Goal: Task Accomplishment & Management: Complete application form

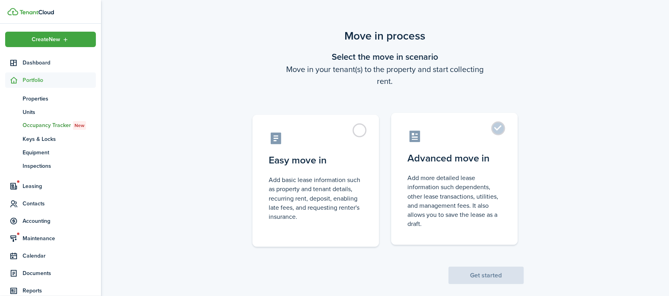
click at [449, 193] on control-radio-card-description "Add more detailed lease information such dependents, other lease transactions, …" at bounding box center [455, 201] width 94 height 55
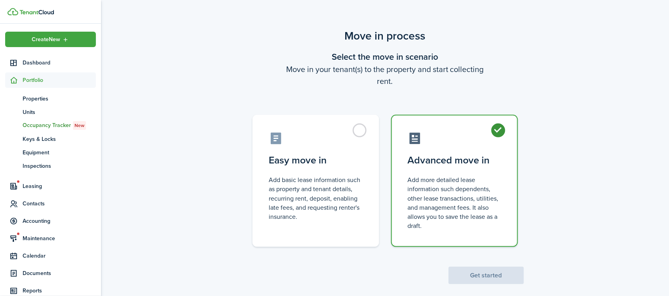
radio input "true"
click at [475, 275] on button "Get started" at bounding box center [486, 275] width 75 height 17
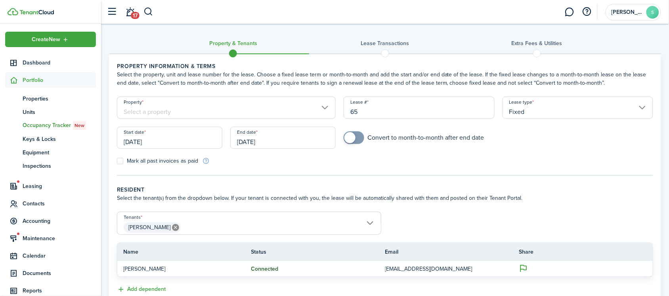
click at [239, 101] on input "Property" at bounding box center [226, 108] width 219 height 22
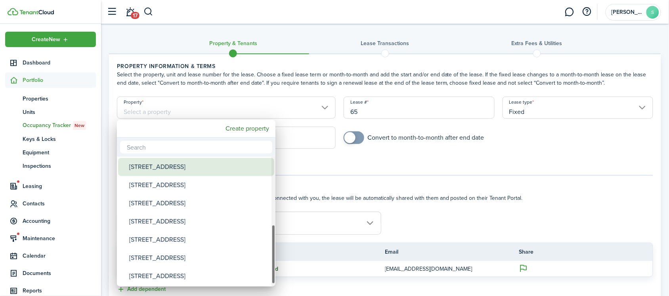
click at [192, 167] on div "[STREET_ADDRESS]" at bounding box center [199, 167] width 140 height 18
type input "[STREET_ADDRESS]"
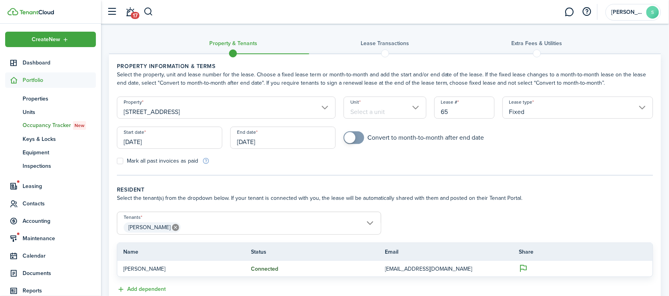
click at [397, 103] on input "Unit" at bounding box center [385, 108] width 83 height 22
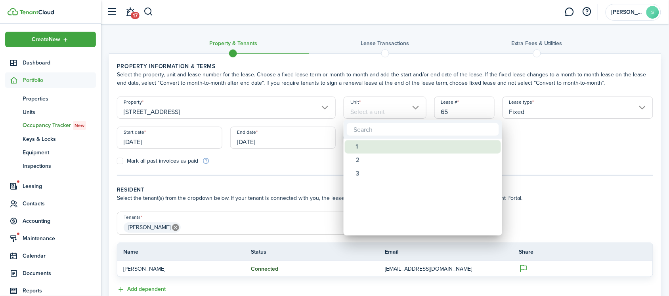
click at [353, 151] on span "Unit" at bounding box center [350, 147] width 11 height 11
type input "1"
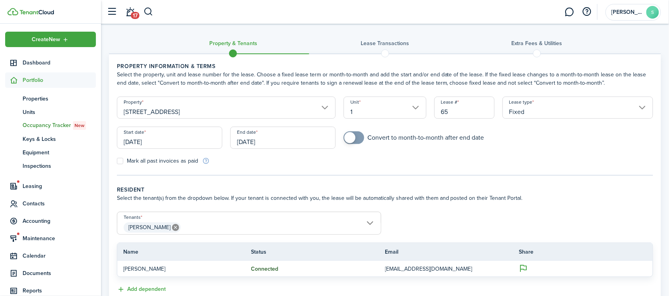
click at [191, 142] on input "[DATE]" at bounding box center [169, 138] width 105 height 22
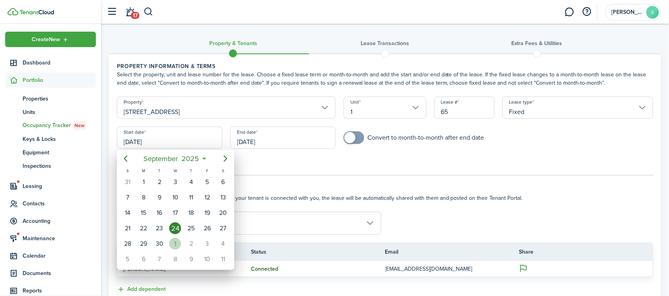
click at [178, 248] on div "1" at bounding box center [175, 244] width 12 height 12
type input "[DATE]"
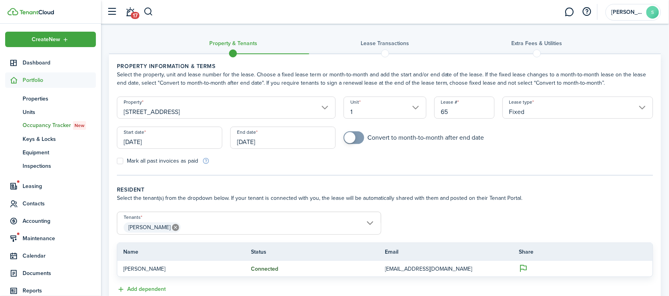
click at [277, 136] on input "[DATE]" at bounding box center [282, 138] width 105 height 22
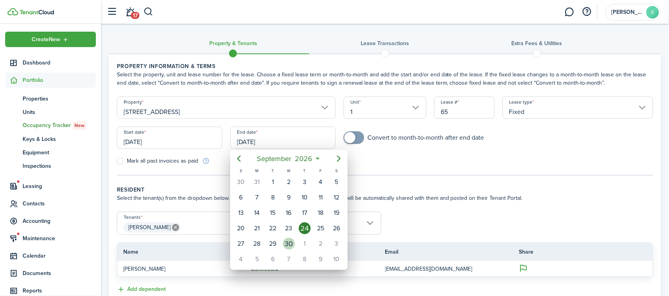
click at [286, 237] on div "30" at bounding box center [289, 244] width 16 height 15
type input "[DATE]"
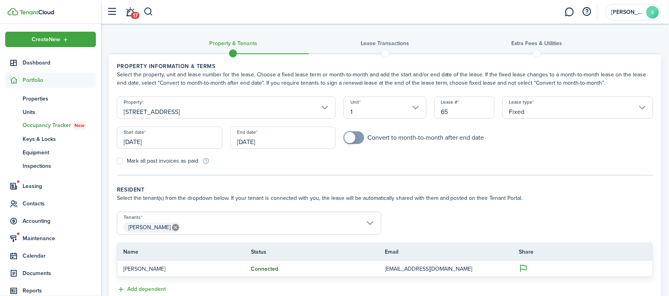
checkbox input "true"
click at [358, 141] on span at bounding box center [354, 138] width 8 height 13
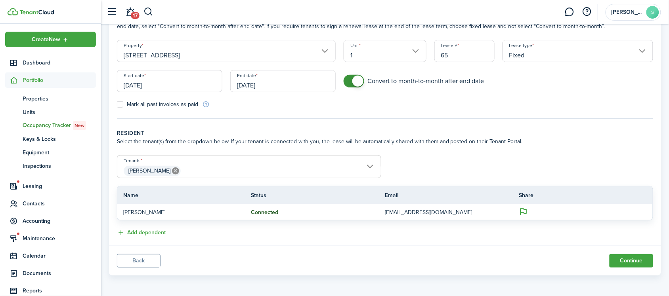
scroll to position [58, 0]
click at [620, 261] on button "Continue" at bounding box center [632, 259] width 44 height 13
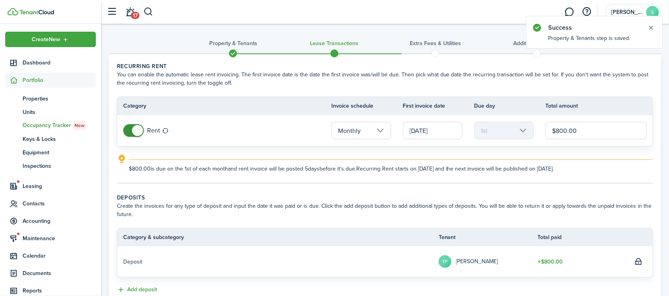
drag, startPoint x: 586, startPoint y: 129, endPoint x: 541, endPoint y: 134, distance: 44.6
click at [541, 134] on tr "Rent Monthly [DATE] 1st $800.00" at bounding box center [384, 130] width 535 height 31
type input "$925.00"
click at [342, 187] on panel-main-body "Recurring rent You can enable the automatic lease rent invoicing. The first inv…" at bounding box center [385, 206] width 552 height 305
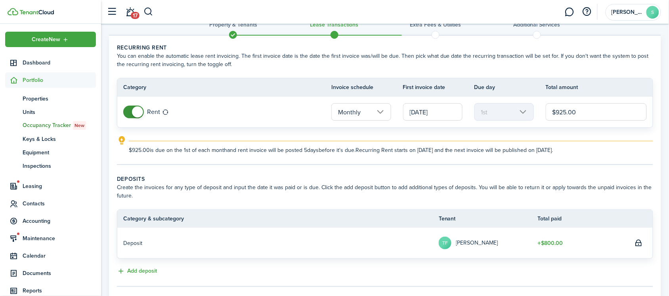
scroll to position [50, 0]
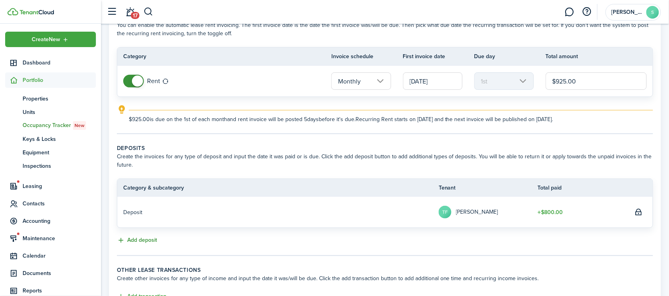
click at [143, 241] on button "Add deposit" at bounding box center [137, 240] width 40 height 9
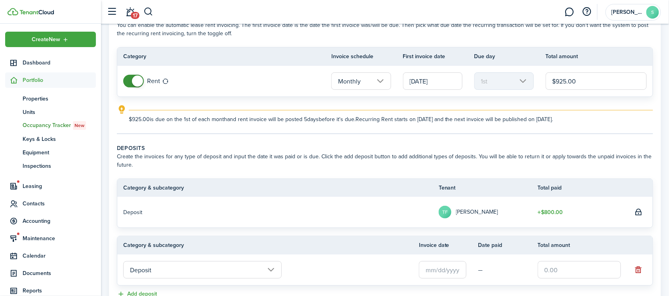
scroll to position [99, 0]
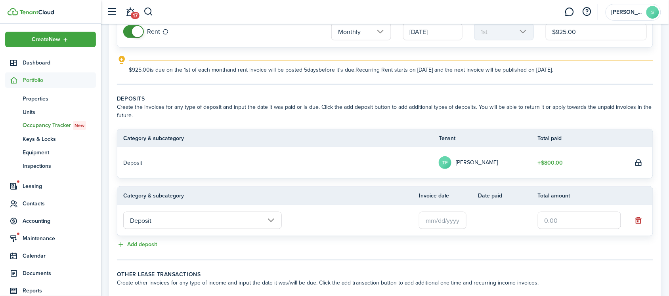
click at [232, 222] on input "Deposit" at bounding box center [202, 220] width 159 height 17
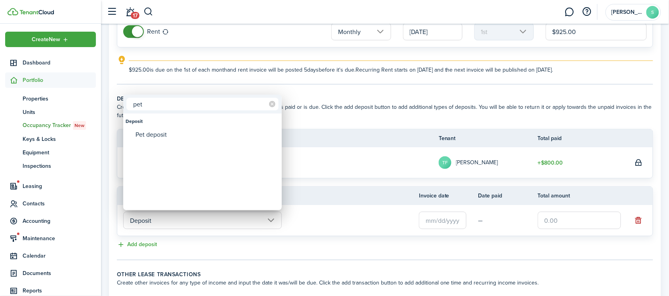
type input "pet"
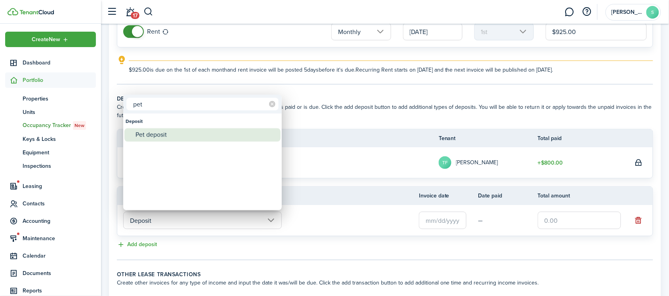
click at [205, 130] on div "Pet deposit" at bounding box center [206, 134] width 140 height 13
type input "Deposit / Pet deposit"
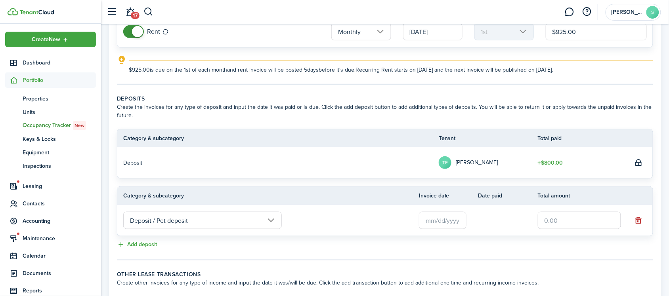
click at [456, 219] on input "text" at bounding box center [443, 220] width 48 height 17
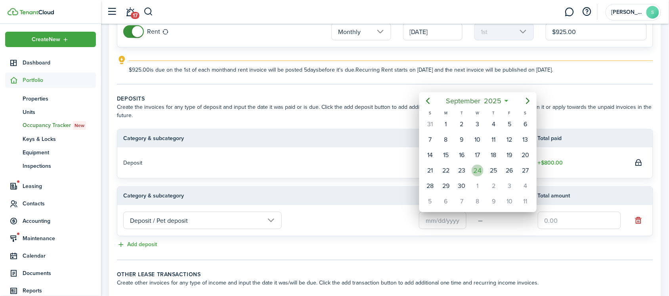
click at [476, 172] on div "24" at bounding box center [478, 171] width 12 height 12
type input "[DATE]"
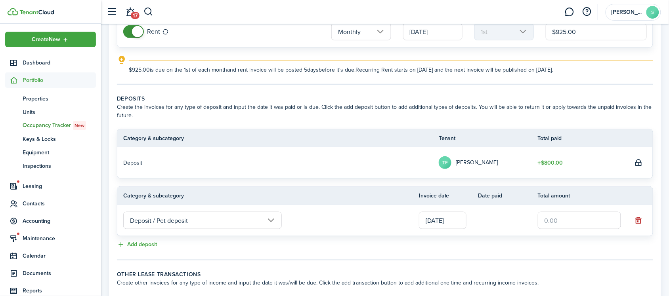
click at [570, 215] on input "text" at bounding box center [579, 220] width 83 height 17
type input "$200.00"
click at [515, 255] on tc-wizard-step "Deposits Create the invoices for any type of deposit and input the date it was …" at bounding box center [385, 178] width 536 height 166
click at [149, 243] on button "Add deposit" at bounding box center [137, 245] width 40 height 9
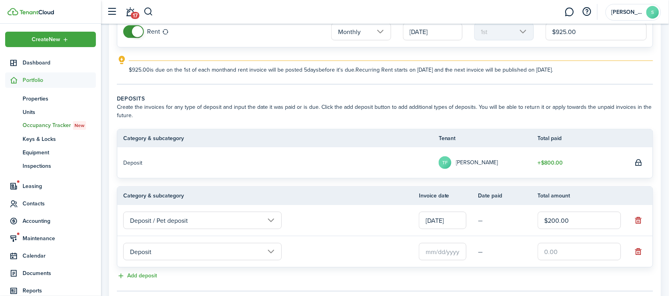
click at [449, 247] on input "text" at bounding box center [443, 251] width 48 height 17
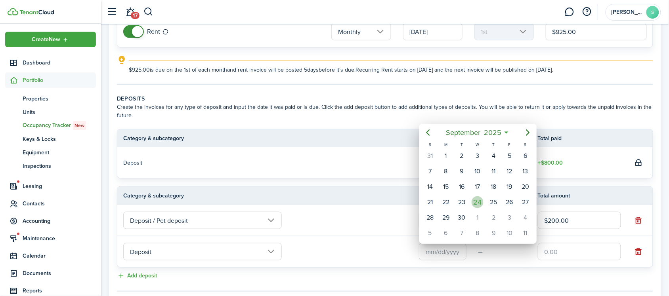
drag, startPoint x: 479, startPoint y: 205, endPoint x: 501, endPoint y: 217, distance: 25.2
click at [479, 205] on div "24" at bounding box center [478, 203] width 12 height 12
type input "[DATE]"
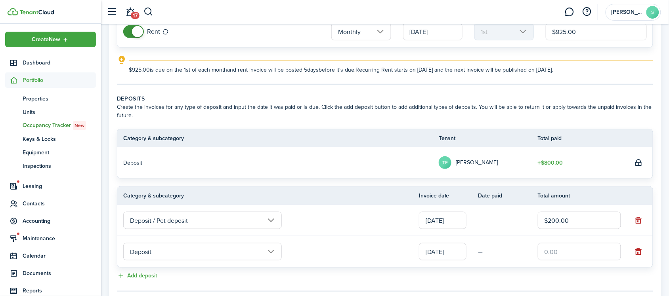
click at [578, 252] on input "text" at bounding box center [579, 251] width 83 height 17
type input "$125.00"
click at [562, 273] on div "Add deposit" at bounding box center [385, 277] width 536 height 10
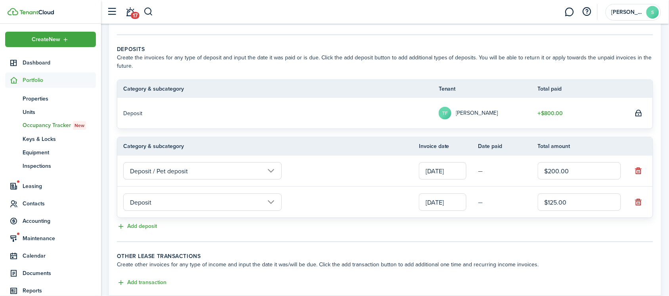
scroll to position [198, 0]
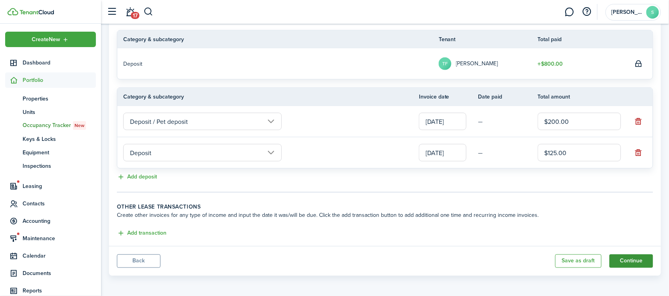
click at [627, 262] on button "Continue" at bounding box center [632, 261] width 44 height 13
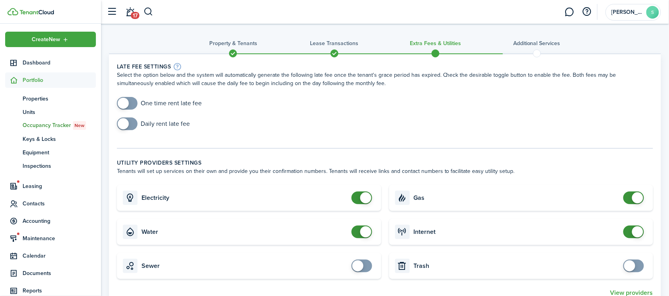
checkbox input "true"
click at [131, 101] on span at bounding box center [127, 103] width 8 height 13
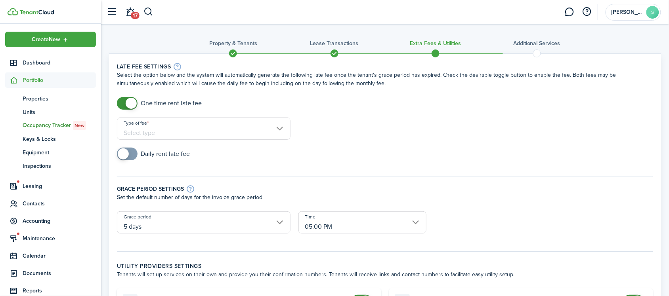
click at [208, 134] on input "Type of fee" at bounding box center [204, 129] width 174 height 22
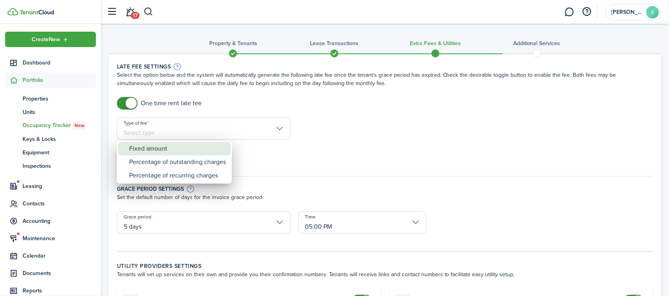
click at [194, 151] on div "Fixed amount" at bounding box center [177, 148] width 97 height 13
type input "Fixed amount"
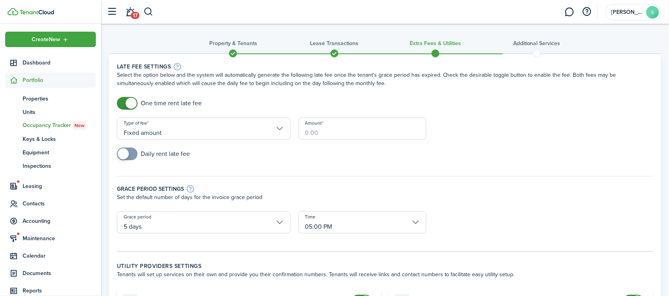
click at [373, 136] on input "Amount" at bounding box center [362, 129] width 128 height 22
type input "$50.00"
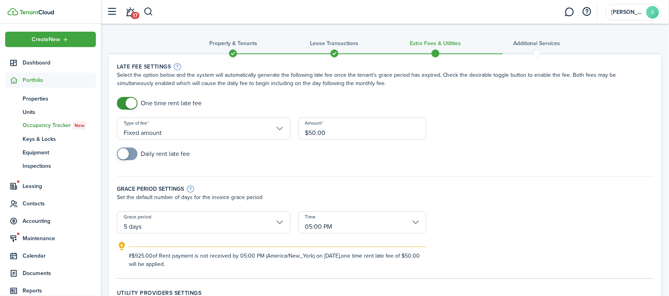
click at [499, 146] on form "One time rent late fee Type of fee Fixed amount Amount $50.00 Daily rent late f…" at bounding box center [385, 183] width 544 height 172
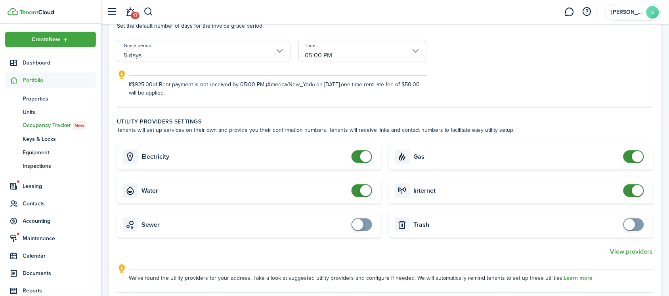
scroll to position [149, 0]
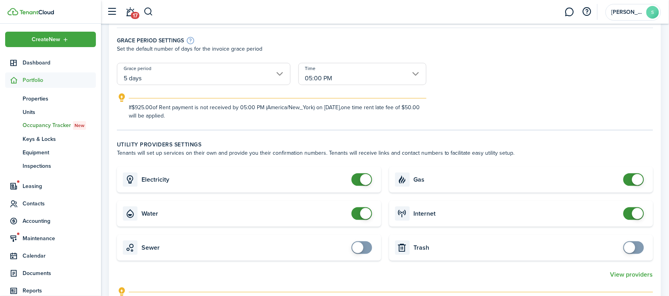
checkbox input "false"
click at [363, 178] on span at bounding box center [365, 179] width 11 height 11
checkbox input "false"
click at [360, 214] on span at bounding box center [365, 213] width 11 height 11
checkbox input "false"
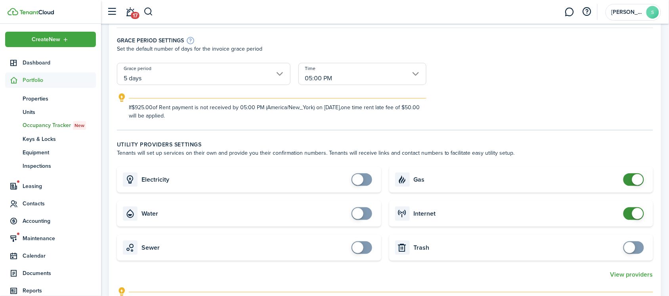
click at [631, 183] on span at bounding box center [634, 180] width 8 height 13
click at [639, 214] on span at bounding box center [637, 213] width 11 height 11
click at [634, 217] on span at bounding box center [637, 213] width 11 height 11
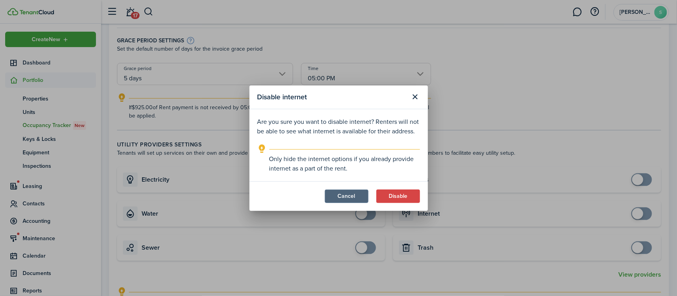
click at [354, 196] on button "Cancel" at bounding box center [347, 196] width 44 height 13
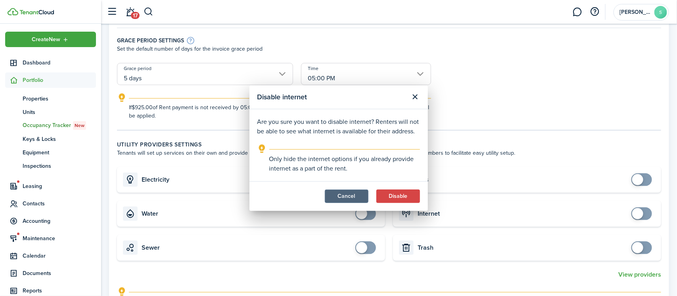
checkbox input "true"
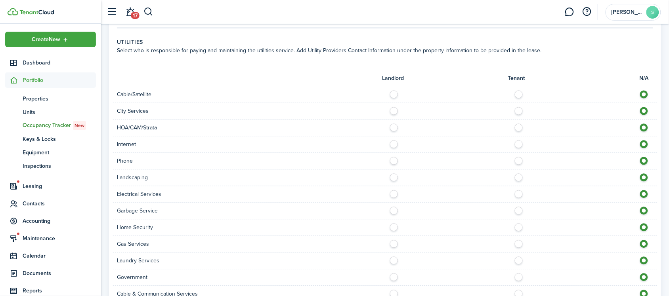
scroll to position [446, 0]
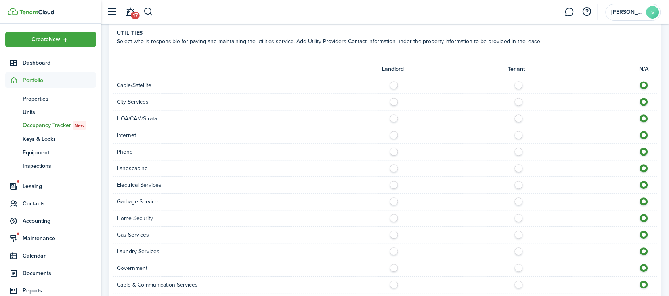
click at [518, 185] on label at bounding box center [521, 184] width 14 height 4
radio input "true"
click at [520, 202] on label at bounding box center [521, 200] width 14 height 4
radio input "true"
click at [520, 235] on label at bounding box center [521, 233] width 14 height 4
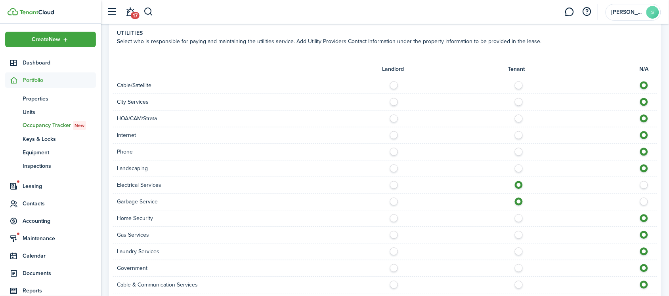
radio input "true"
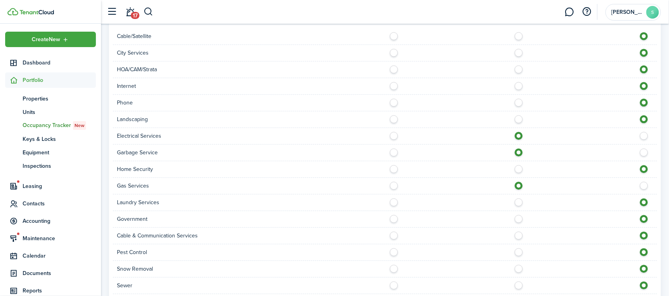
scroll to position [545, 0]
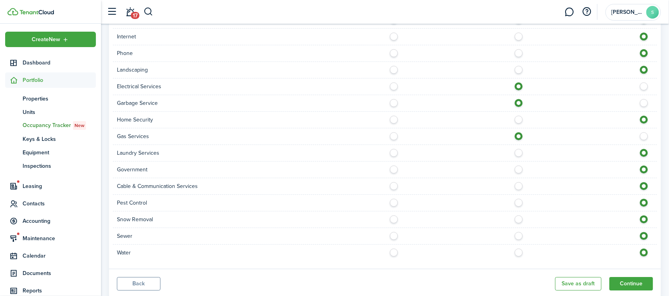
click at [518, 236] on label at bounding box center [521, 234] width 14 height 4
radio input "true"
click at [520, 251] on label at bounding box center [521, 251] width 14 height 4
radio input "true"
click at [619, 285] on button "Continue" at bounding box center [632, 283] width 44 height 13
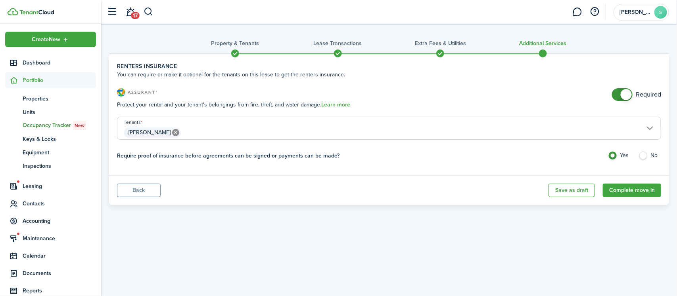
checkbox input "false"
click at [622, 95] on span at bounding box center [625, 94] width 11 height 11
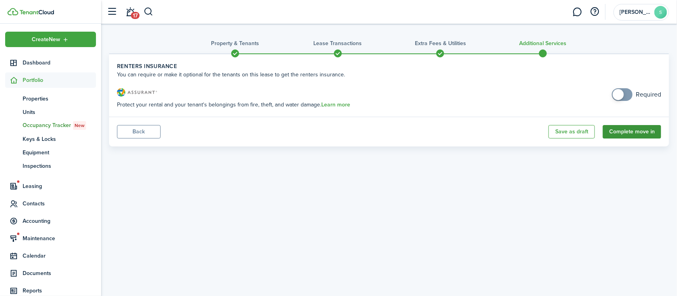
click at [637, 134] on button "Complete move in" at bounding box center [631, 131] width 58 height 13
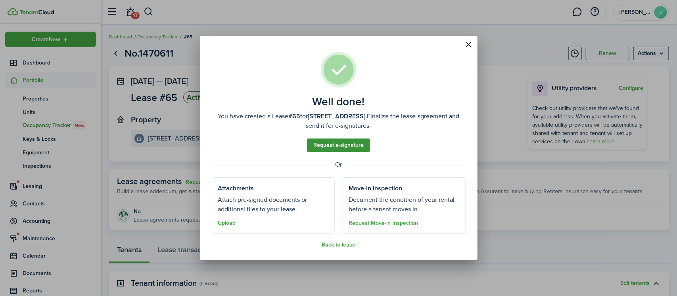
click at [347, 149] on link "Request e-signature" at bounding box center [338, 145] width 63 height 13
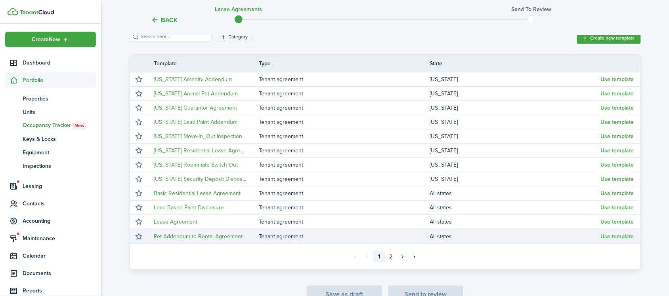
scroll to position [149, 0]
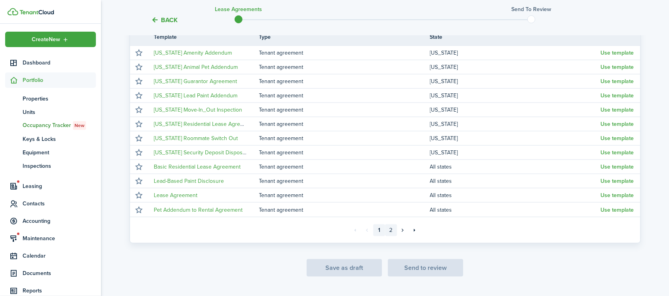
click at [391, 230] on link "2" at bounding box center [391, 231] width 12 height 12
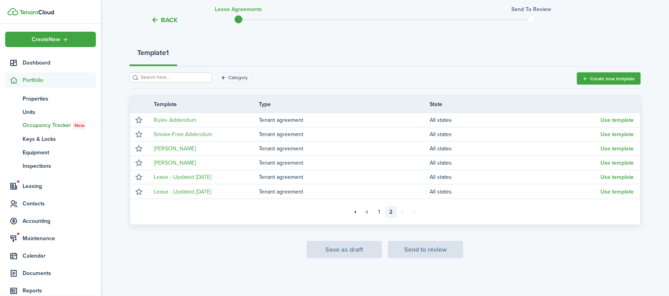
scroll to position [82, 0]
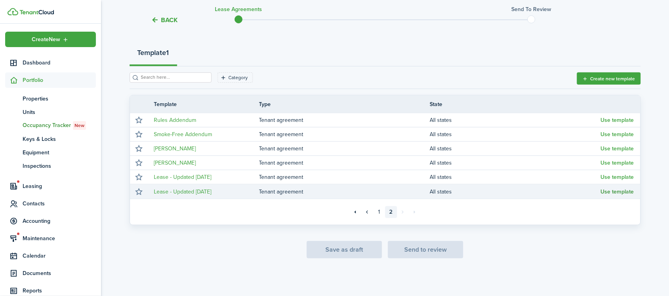
click at [611, 190] on button "Use template" at bounding box center [617, 192] width 33 height 6
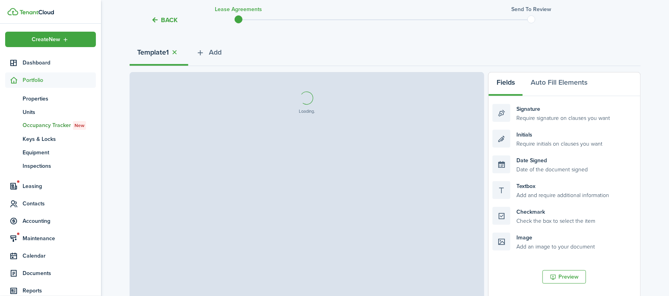
select select "fit"
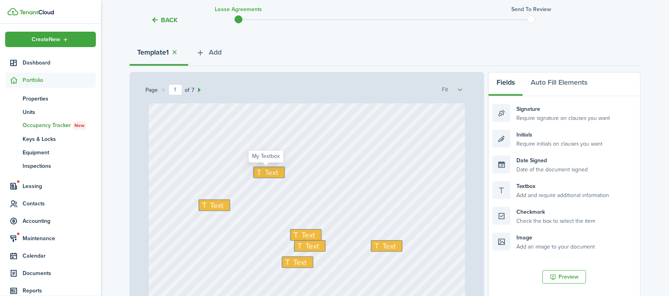
click at [259, 175] on icon at bounding box center [260, 173] width 10 height 8
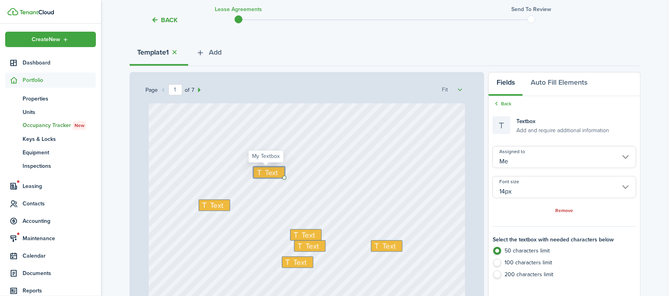
click at [259, 175] on icon at bounding box center [260, 173] width 10 height 8
type textarea "[DATE]"
click at [210, 209] on span "Text" at bounding box center [216, 205] width 13 height 11
type textarea "[PERSON_NAME]"
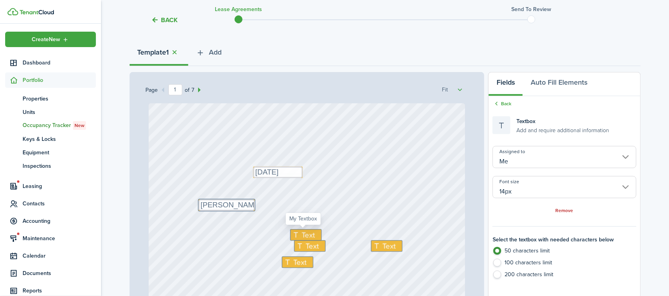
click at [294, 231] on icon at bounding box center [298, 235] width 10 height 8
type textarea "[STREET_ADDRESS]"
click at [310, 250] on span "Text" at bounding box center [312, 246] width 13 height 11
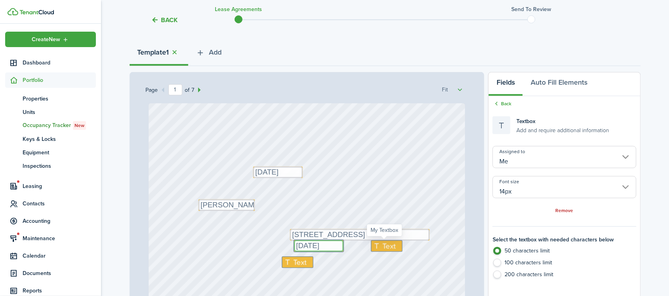
type textarea "[DATE]"
click at [385, 245] on span "Text" at bounding box center [389, 246] width 13 height 11
type textarea "[DATE]"
click at [295, 266] on span "Text" at bounding box center [299, 262] width 13 height 11
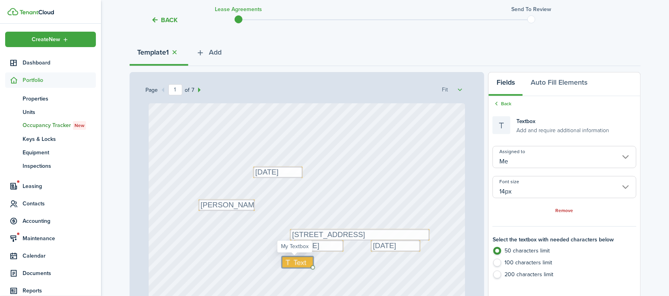
click at [295, 266] on span "Text" at bounding box center [299, 262] width 13 height 11
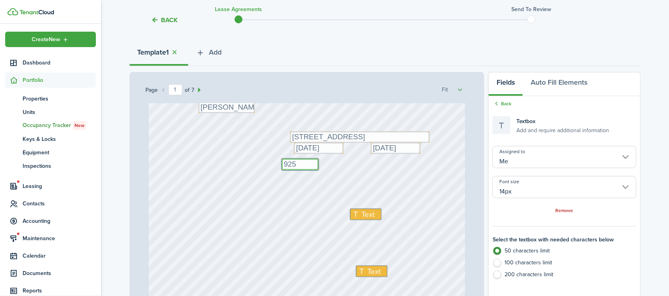
scroll to position [99, 0]
type textarea "925"
click at [356, 215] on icon at bounding box center [357, 214] width 10 height 8
type textarea "925"
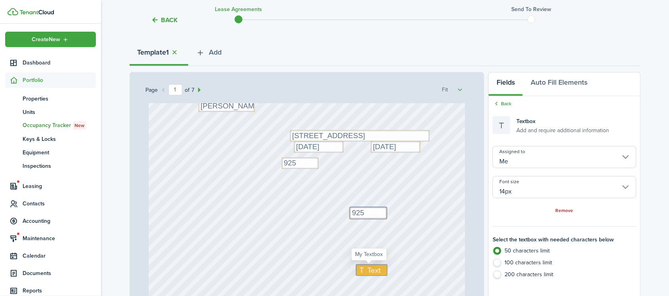
click at [359, 272] on icon at bounding box center [363, 271] width 10 height 8
type textarea "150"
click at [417, 262] on div "Text [STREET_ADDRESS] Text [DATE] Text [DATE] Text 925 Text [PERSON_NAME] Text …" at bounding box center [307, 212] width 316 height 417
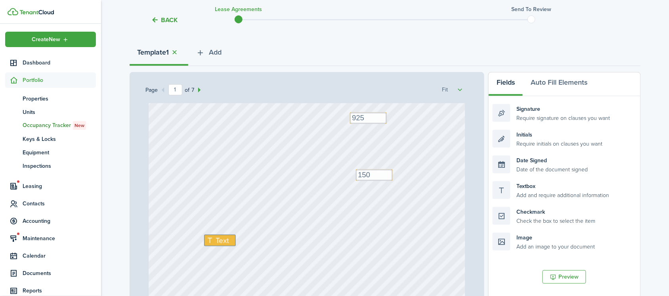
scroll to position [198, 0]
click at [210, 239] on icon at bounding box center [211, 237] width 10 height 8
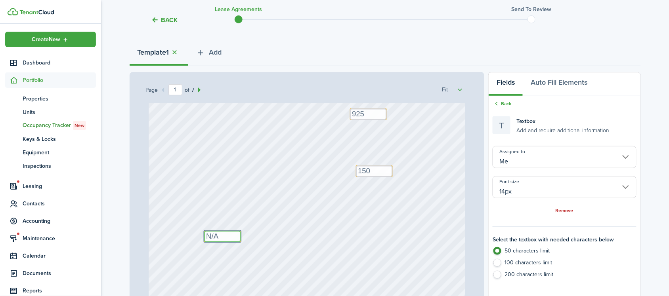
type textarea "N/A"
click at [335, 284] on div "Text [STREET_ADDRESS] Text [DATE] Text [DATE] Text 925 Text [PERSON_NAME] Text …" at bounding box center [307, 113] width 316 height 417
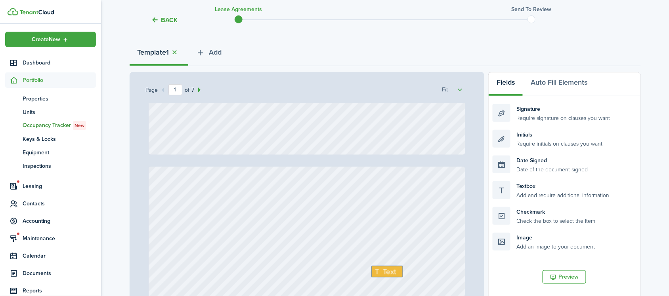
type input "2"
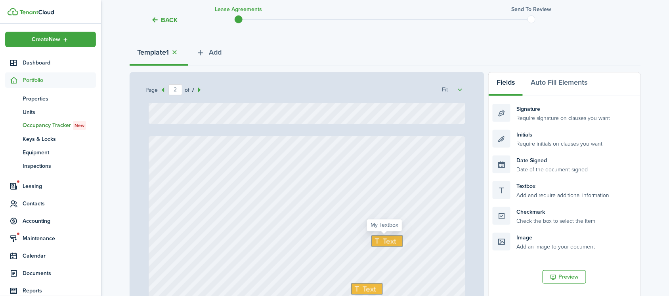
click at [377, 241] on icon at bounding box center [378, 242] width 10 height 8
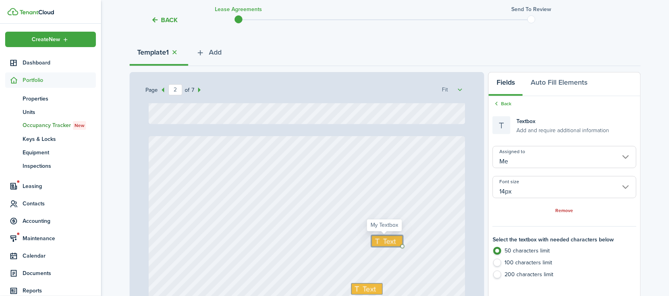
click at [377, 241] on icon at bounding box center [378, 242] width 10 height 8
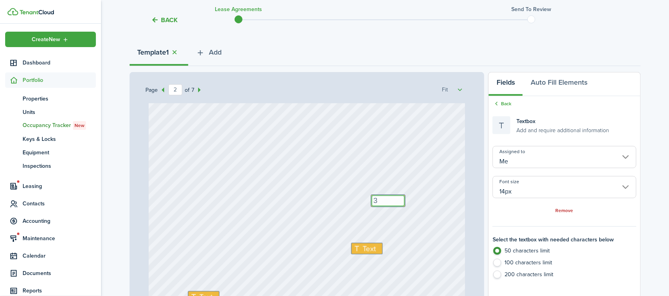
scroll to position [446, 0]
type textarea "3"
click at [364, 241] on span "Text" at bounding box center [369, 240] width 13 height 11
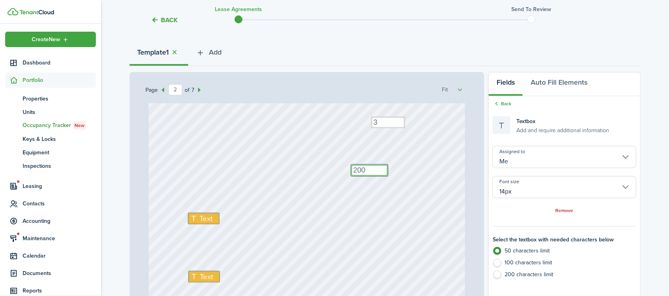
scroll to position [545, 0]
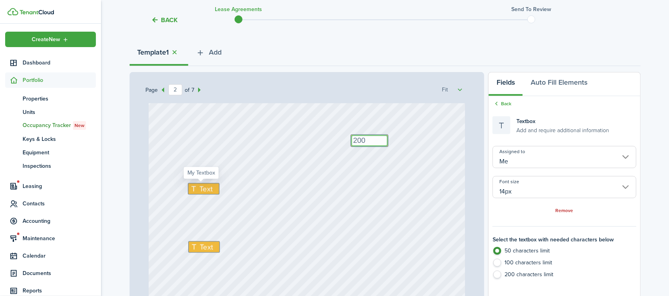
type textarea "200"
click at [190, 189] on icon at bounding box center [195, 189] width 10 height 8
type textarea "ALL"
click at [195, 244] on div "Text" at bounding box center [204, 247] width 32 height 11
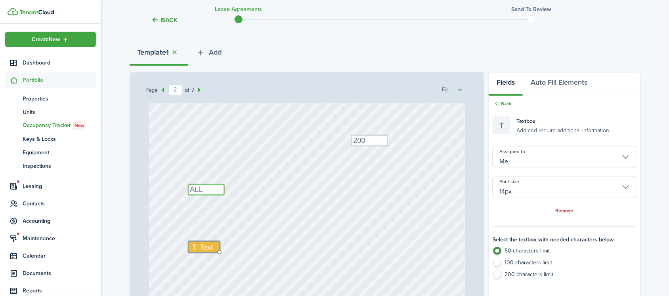
click at [214, 188] on textarea "ALL" at bounding box center [206, 189] width 37 height 11
type textarea "A"
type textarea "None"
click at [193, 250] on icon at bounding box center [195, 248] width 10 height 8
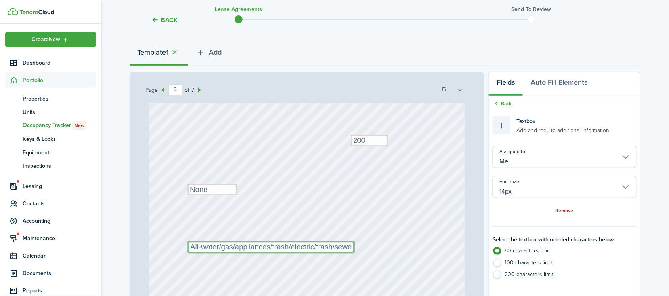
click at [196, 247] on textarea "All-water/gas/appliances/trash/electric/trash/sewe" at bounding box center [271, 247] width 166 height 11
type textarea "All-water/gas/appliances/trash/electric/trash/sewe"
click at [432, 246] on div "Text 200 Text 3 Text All-water/gas/appliances/trash/electric/trash/sewe Text No…" at bounding box center [307, 196] width 316 height 417
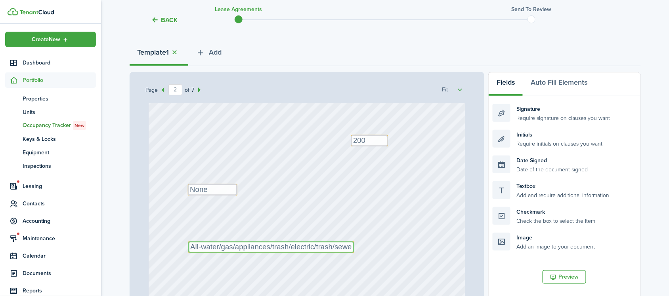
click at [304, 251] on textarea "All-water/gas/appliances/trash/electric/trash/sewe" at bounding box center [271, 247] width 166 height 11
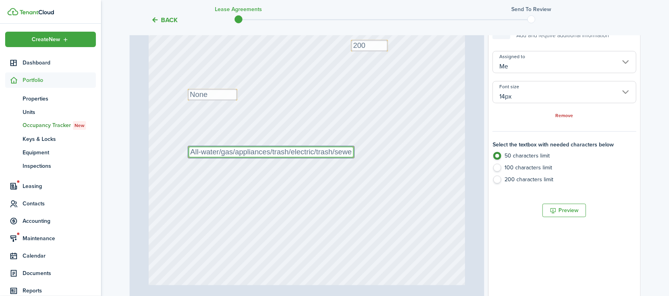
scroll to position [181, 0]
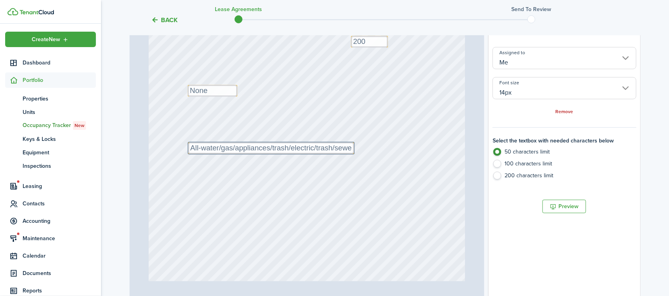
click at [500, 164] on label "100 characters limit" at bounding box center [564, 166] width 143 height 12
radio input "false"
radio input "true"
click at [348, 149] on textarea "All-water/gas/appliances/trash/electric/trash/sewe" at bounding box center [271, 148] width 166 height 11
type textarea "All-water/gas/appliances/trash/electric/trash/sewer"
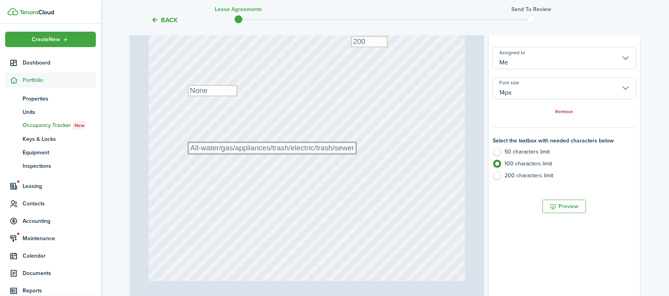
click at [388, 157] on div "Text 200 Text 3 Text All-water/gas/appliances/trash/electric/trash/sewer Text N…" at bounding box center [307, 97] width 316 height 417
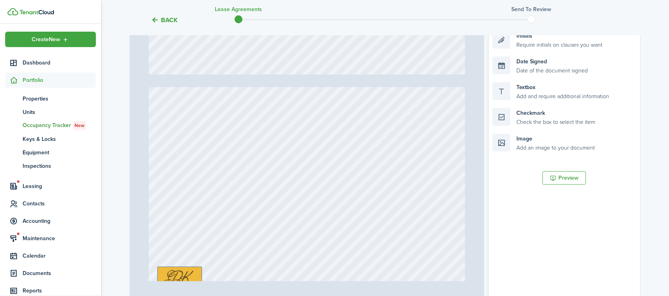
scroll to position [1338, 0]
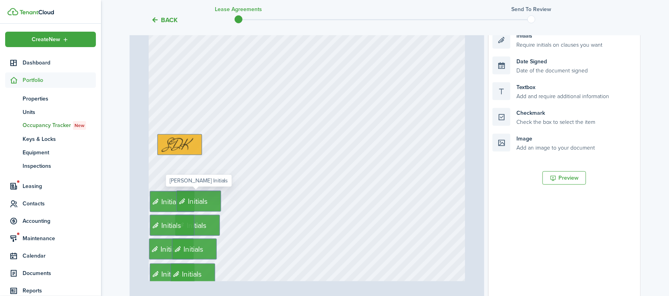
click at [208, 201] on div "Initials" at bounding box center [198, 201] width 45 height 21
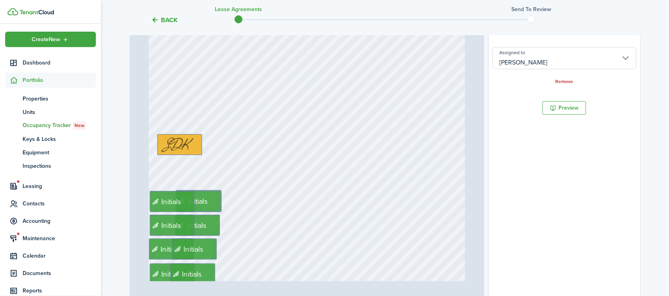
click at [562, 77] on div "Remove" at bounding box center [564, 81] width 143 height 8
click at [565, 81] on link "Remove" at bounding box center [565, 82] width 18 height 6
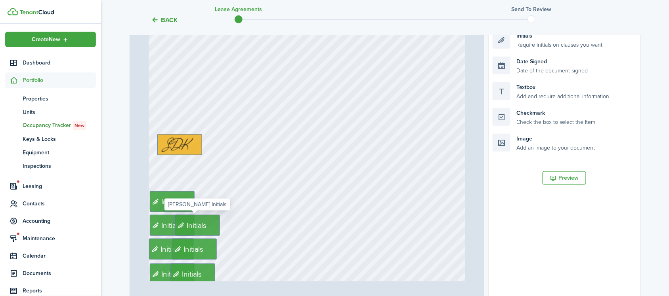
click at [207, 234] on div "Initials" at bounding box center [197, 225] width 45 height 21
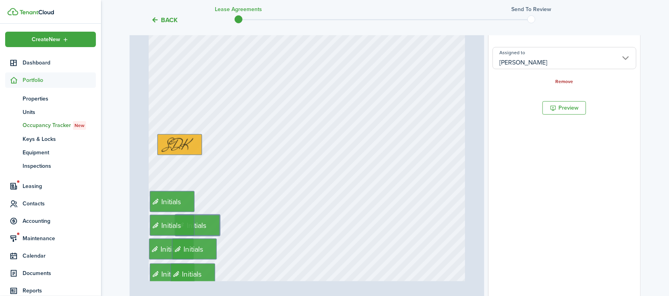
click at [563, 82] on link "Remove" at bounding box center [565, 82] width 18 height 6
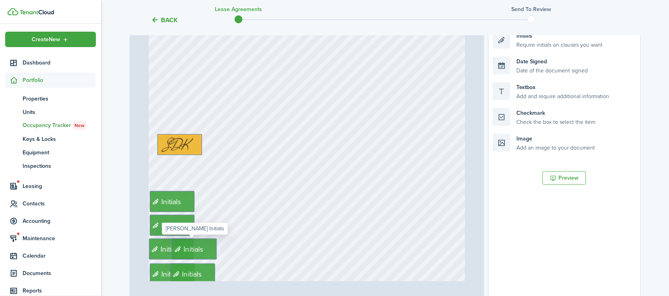
click at [203, 254] on span "Initials" at bounding box center [189, 249] width 33 height 11
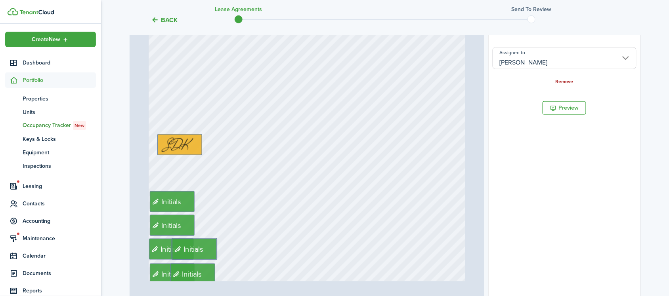
click at [570, 83] on link "Remove" at bounding box center [565, 82] width 18 height 6
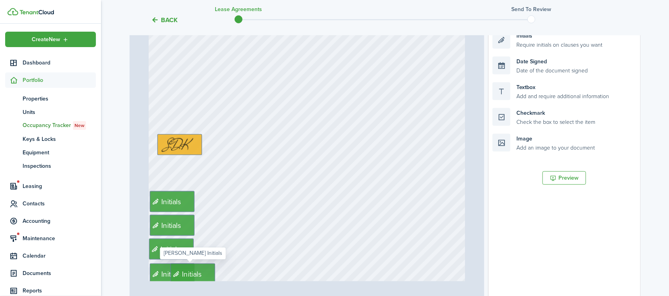
click at [203, 273] on div "Initials" at bounding box center [192, 274] width 45 height 21
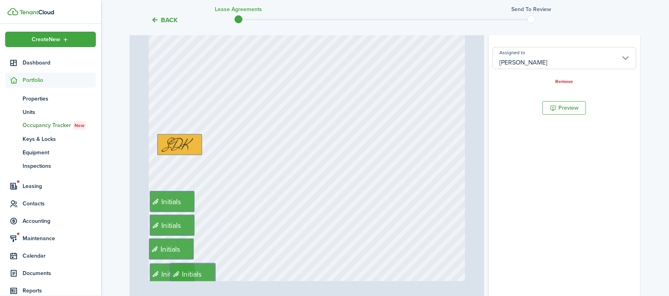
click at [565, 80] on link "Remove" at bounding box center [565, 82] width 18 height 6
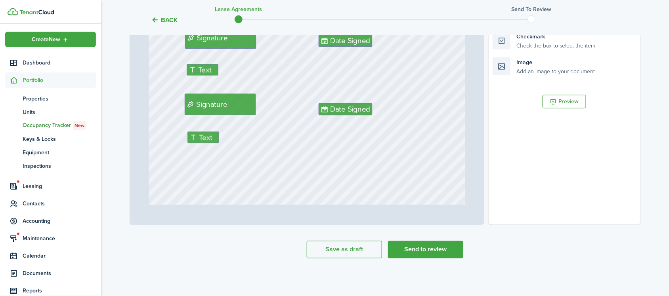
scroll to position [2081, 0]
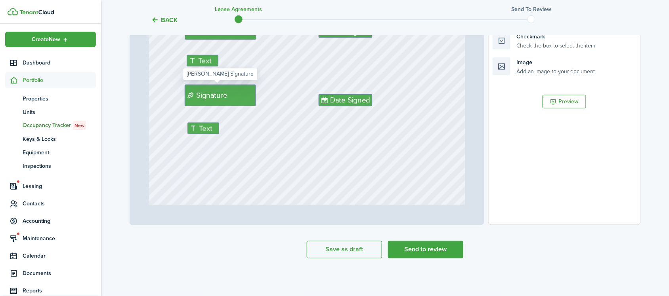
click at [226, 96] on div "Signature" at bounding box center [220, 95] width 71 height 21
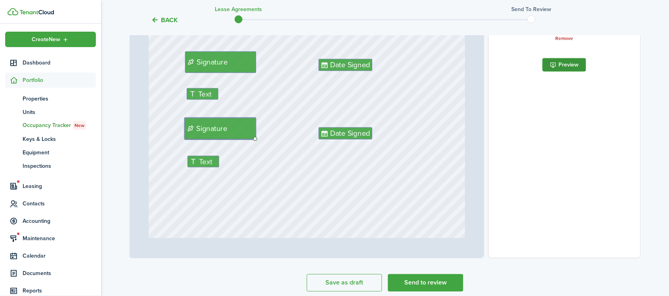
scroll to position [208, 0]
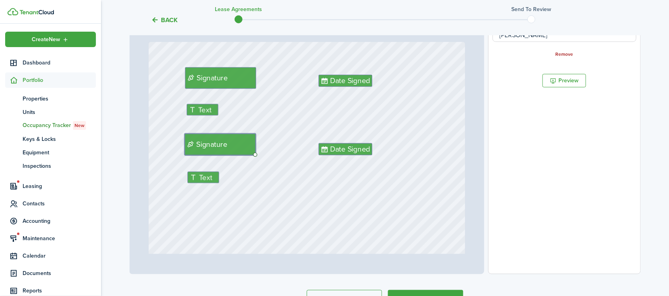
click at [567, 53] on link "Remove" at bounding box center [565, 55] width 18 height 6
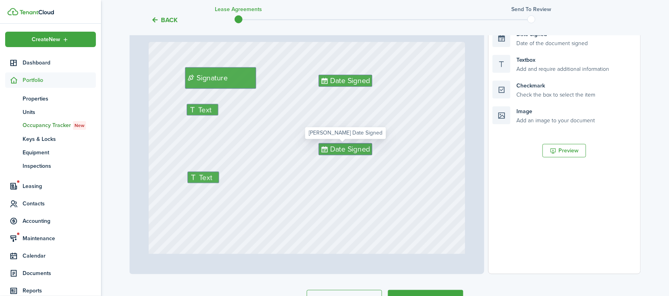
click at [349, 155] on span "Date Signed" at bounding box center [350, 149] width 40 height 11
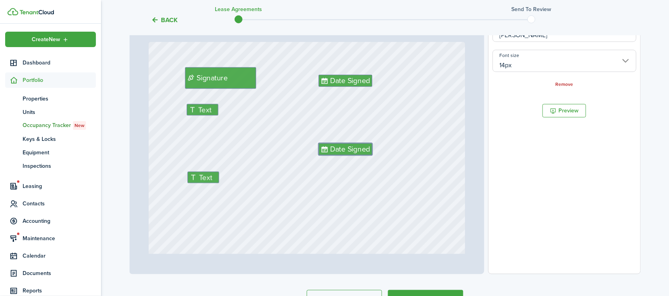
click at [562, 80] on div "Remove" at bounding box center [564, 84] width 143 height 8
click at [563, 85] on link "Remove" at bounding box center [565, 85] width 18 height 6
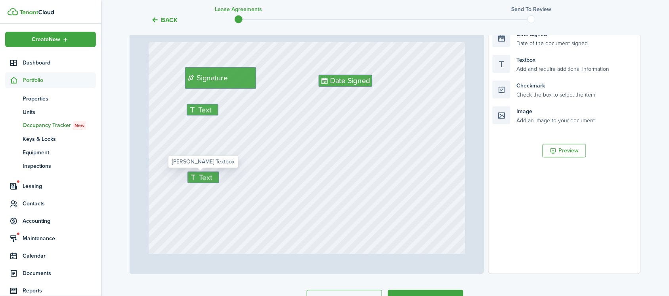
click at [206, 176] on span "Text" at bounding box center [205, 177] width 13 height 11
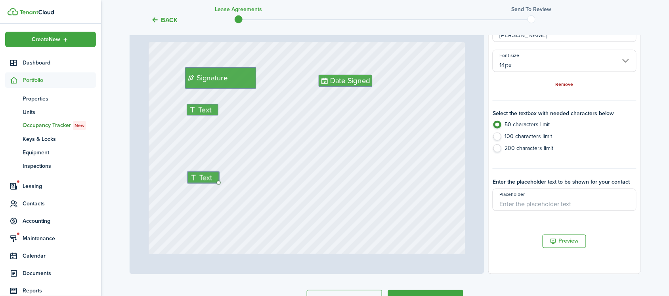
click at [571, 82] on link "Remove" at bounding box center [565, 85] width 18 height 6
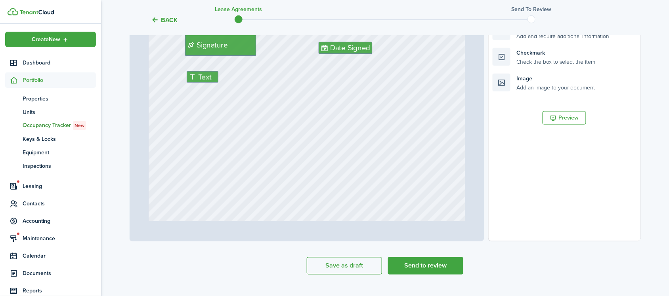
scroll to position [258, 0]
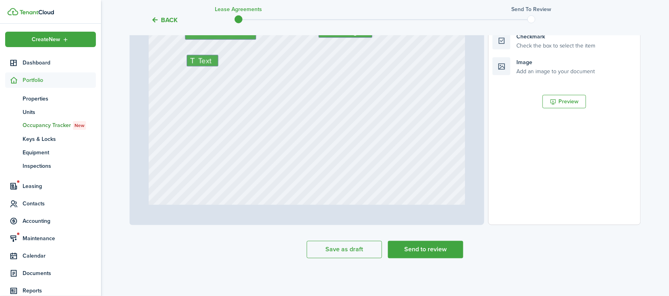
type input "6"
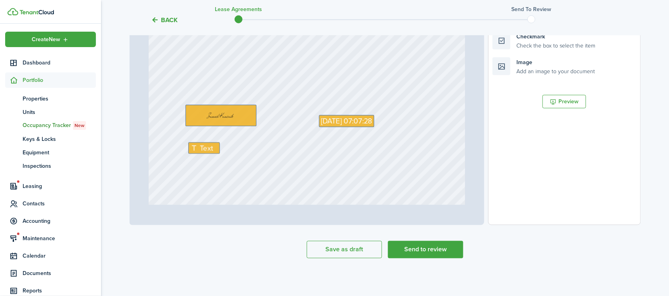
scroll to position [2279, 0]
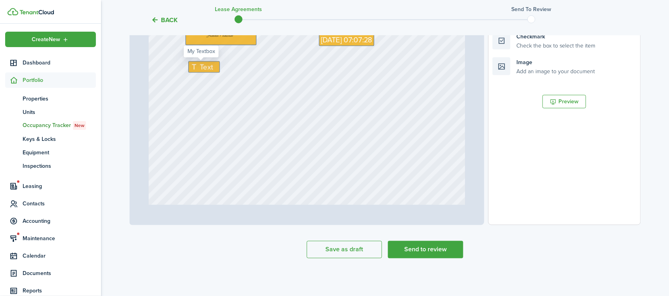
click at [200, 66] on span "Text" at bounding box center [206, 67] width 13 height 11
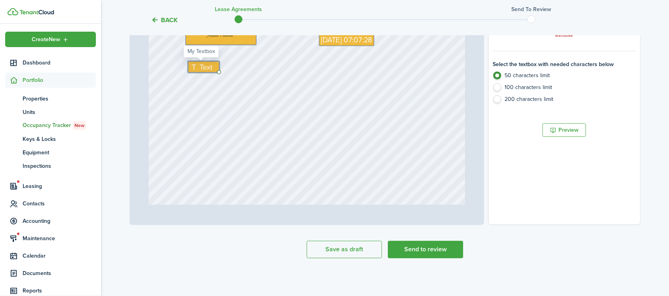
click at [195, 66] on icon at bounding box center [195, 68] width 10 height 8
type textarea "[PERSON_NAME]"
click at [258, 111] on div "[DATE] 07:07:28 Date Signed Text Signature Text [PERSON_NAME]" at bounding box center [307, 3] width 316 height 417
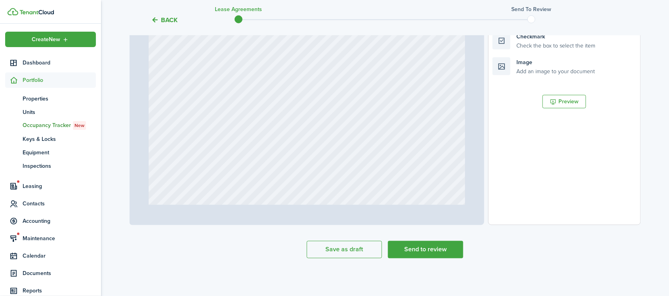
type input "7"
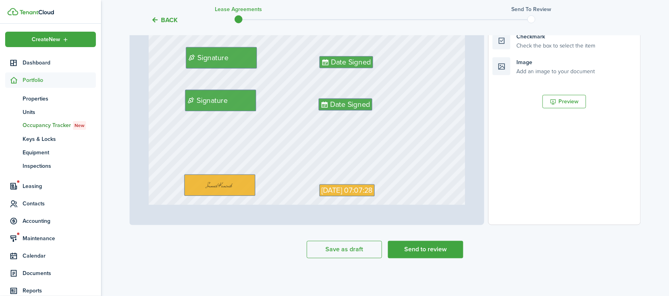
scroll to position [2675, 0]
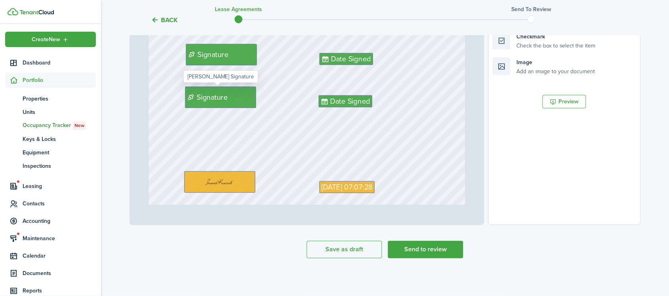
click at [238, 94] on div "Signature" at bounding box center [220, 97] width 71 height 21
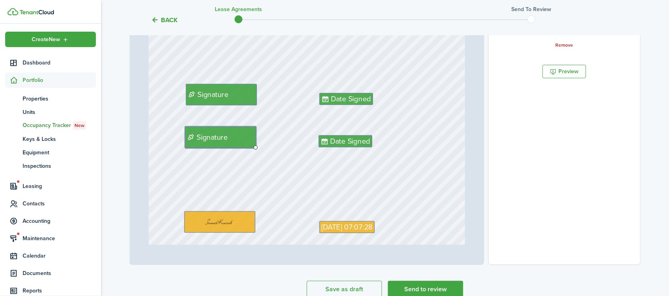
scroll to position [159, 0]
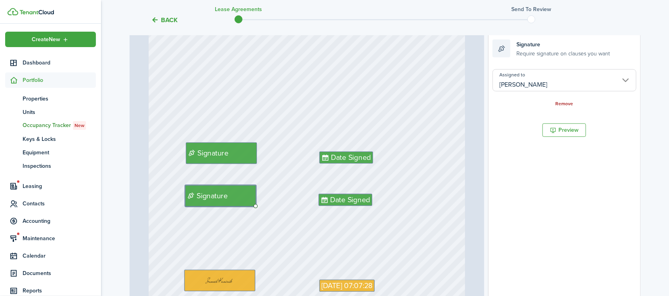
click at [565, 104] on link "Remove" at bounding box center [565, 104] width 18 height 6
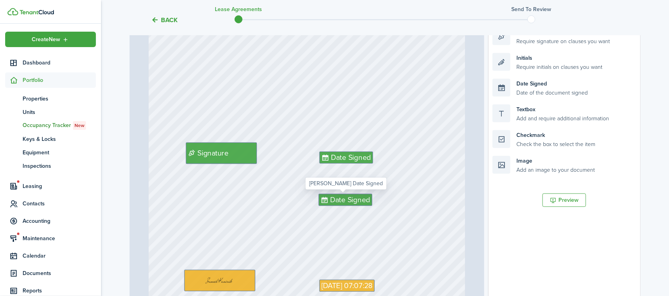
click at [338, 203] on span "Date Signed" at bounding box center [351, 200] width 40 height 11
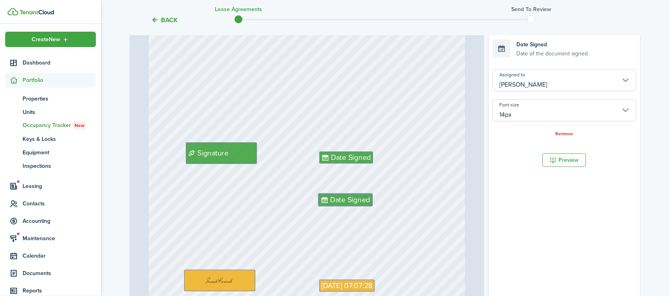
click at [565, 131] on div "Remove" at bounding box center [564, 134] width 143 height 8
click at [560, 133] on link "Remove" at bounding box center [565, 135] width 18 height 6
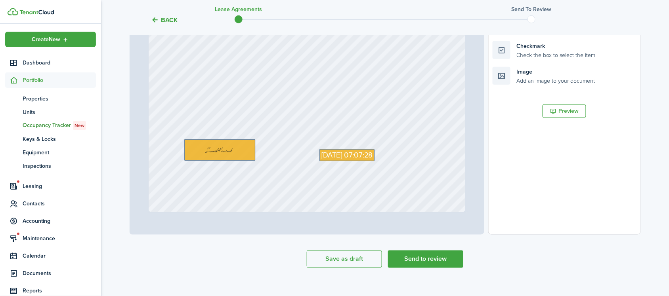
scroll to position [258, 0]
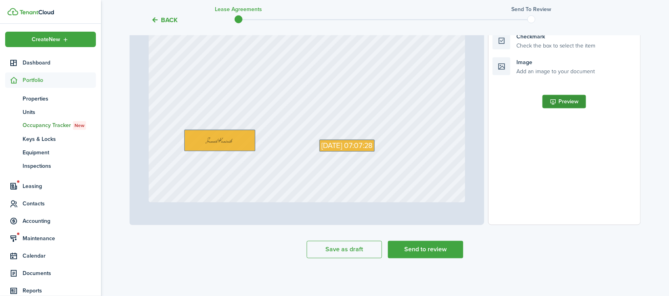
click at [580, 99] on button "Preview" at bounding box center [565, 101] width 44 height 13
click at [427, 252] on button "Send to review" at bounding box center [425, 249] width 75 height 17
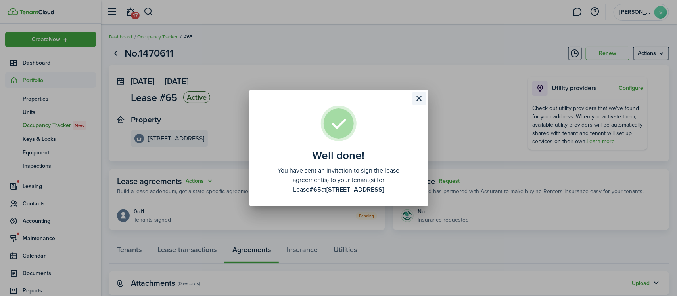
click at [421, 99] on button "Close modal" at bounding box center [418, 98] width 13 height 13
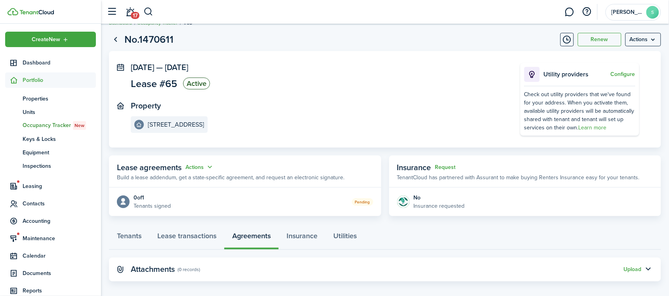
scroll to position [21, 0]
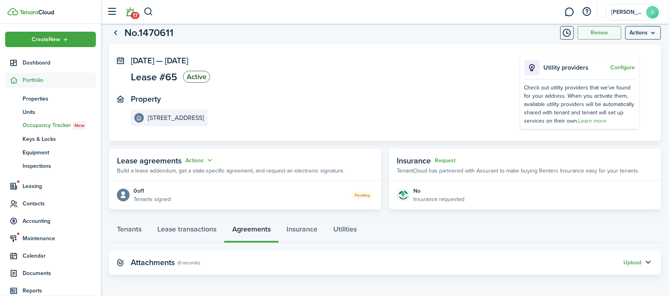
click at [135, 12] on span "17" at bounding box center [135, 15] width 9 height 7
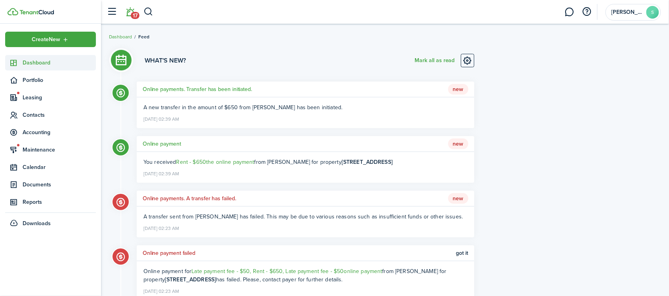
click at [53, 65] on span "Dashboard" at bounding box center [59, 63] width 73 height 8
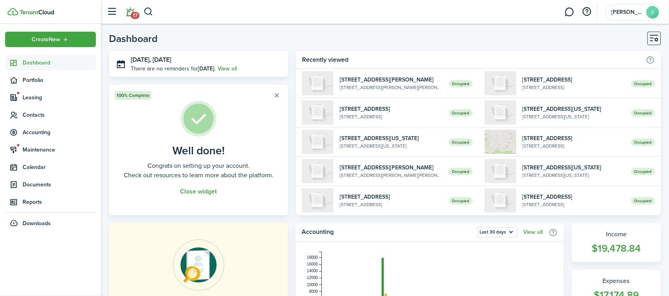
click at [134, 14] on span "17" at bounding box center [135, 15] width 9 height 7
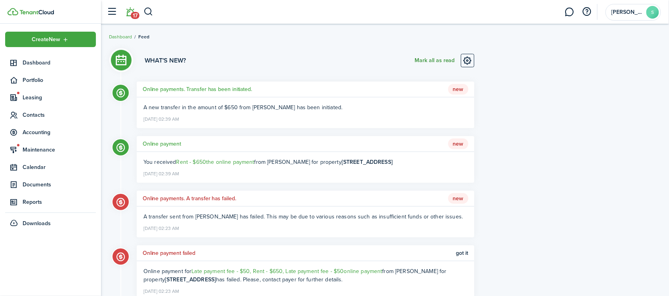
click at [447, 59] on button "Mark all as read" at bounding box center [435, 60] width 40 height 13
click at [147, 9] on button "button" at bounding box center [148, 11] width 10 height 13
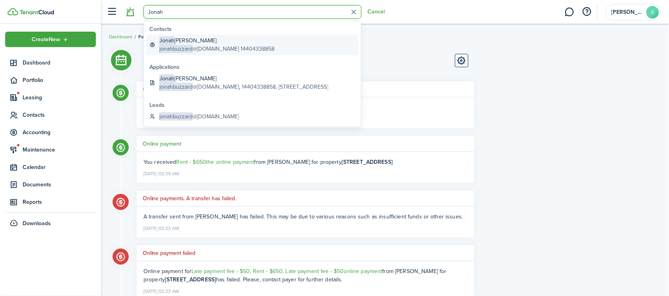
type input "Jonah"
click at [173, 39] on span "Jonah" at bounding box center [166, 40] width 15 height 8
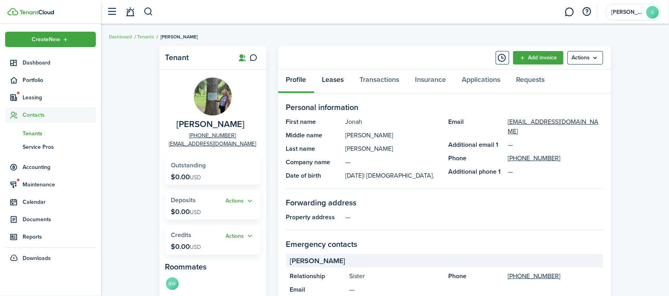
click at [333, 79] on link "Leases" at bounding box center [333, 82] width 38 height 24
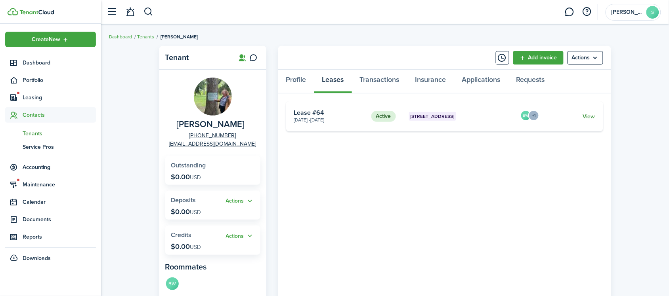
click at [593, 120] on link "View" at bounding box center [589, 117] width 12 height 8
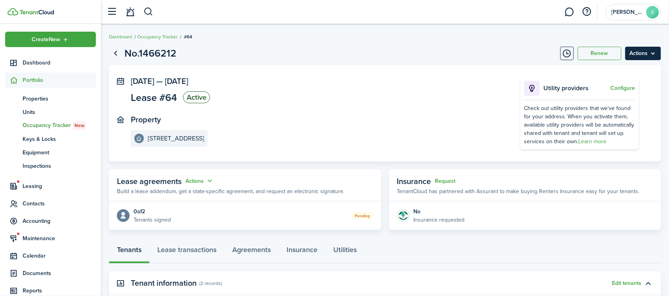
click at [660, 52] on menu-btn "Actions" at bounding box center [643, 53] width 36 height 13
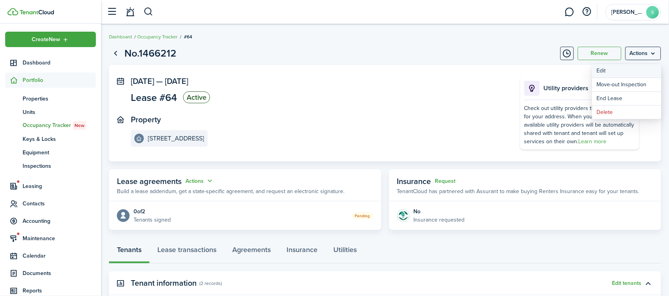
click at [606, 69] on button "Edit" at bounding box center [626, 70] width 69 height 13
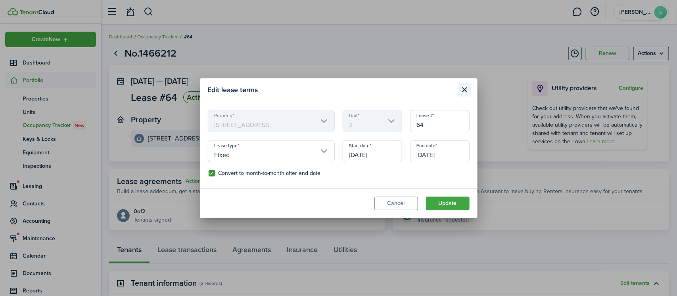
click at [464, 90] on button "Close modal" at bounding box center [464, 89] width 13 height 13
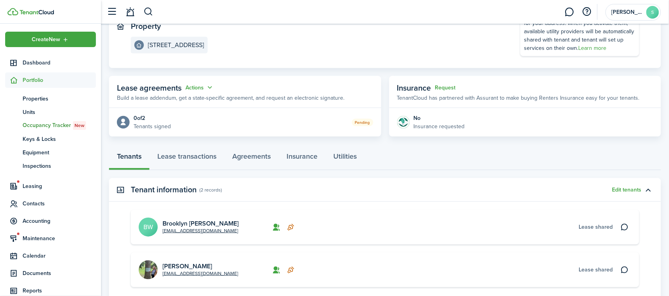
scroll to position [99, 0]
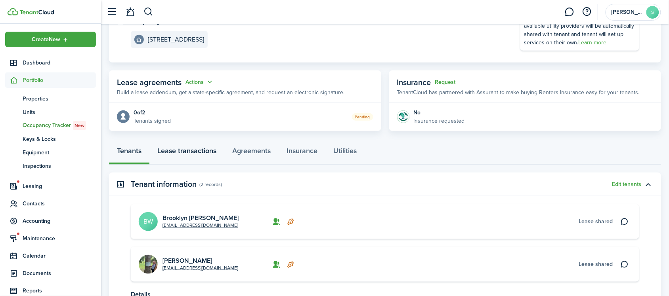
click at [203, 150] on link "Lease transactions" at bounding box center [186, 153] width 75 height 24
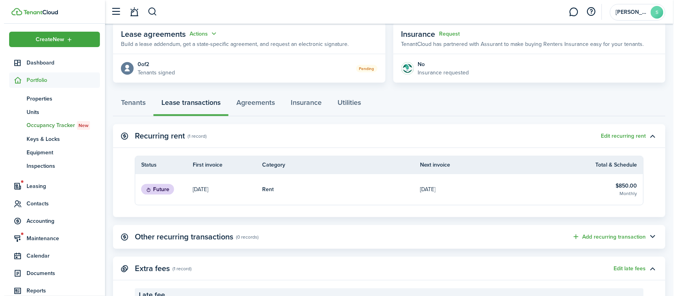
scroll to position [149, 0]
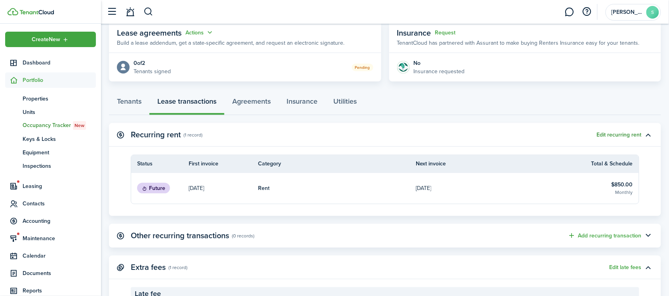
click at [633, 133] on button "Edit recurring rent" at bounding box center [619, 135] width 45 height 6
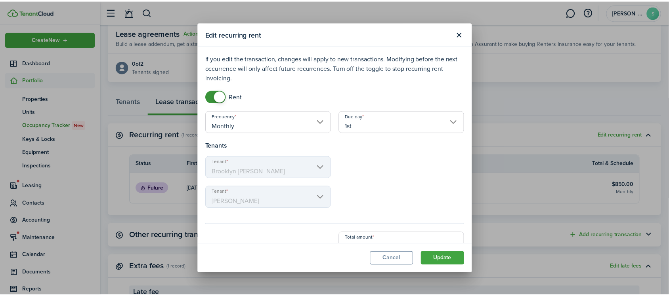
scroll to position [18, 0]
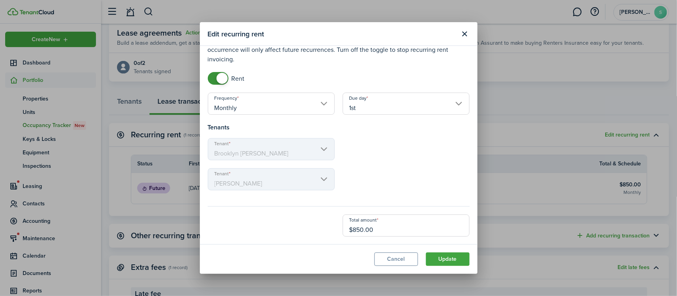
click at [371, 229] on input "$850.00" at bounding box center [405, 226] width 127 height 22
type input "$800.00"
click at [413, 163] on div "Tenant Brooklyn [PERSON_NAME]" at bounding box center [339, 153] width 270 height 30
click at [427, 237] on modal-body "If you edit the transaction, changes will apply to new transactions. Modifying …" at bounding box center [338, 145] width 277 height 199
click at [442, 255] on button "Update" at bounding box center [448, 259] width 44 height 13
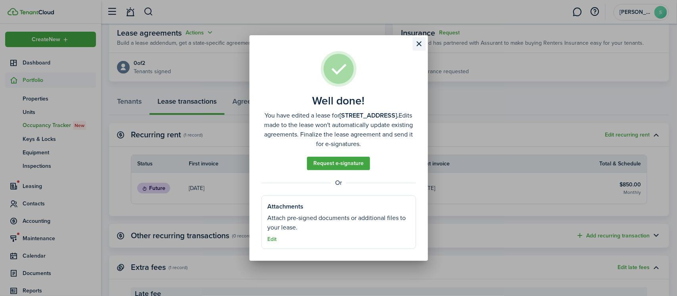
click at [417, 47] on button "Close modal" at bounding box center [418, 43] width 13 height 13
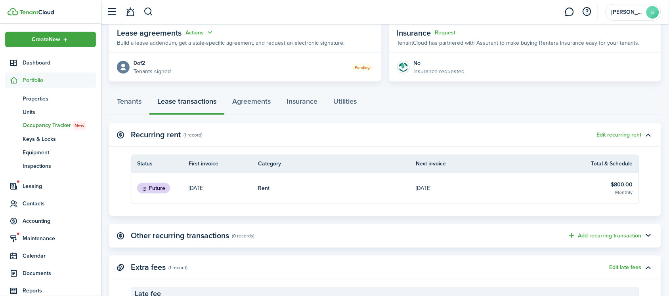
click at [491, 142] on panel-main-header "Recurring rent (1 record) Edit recurring rent" at bounding box center [385, 135] width 552 height 24
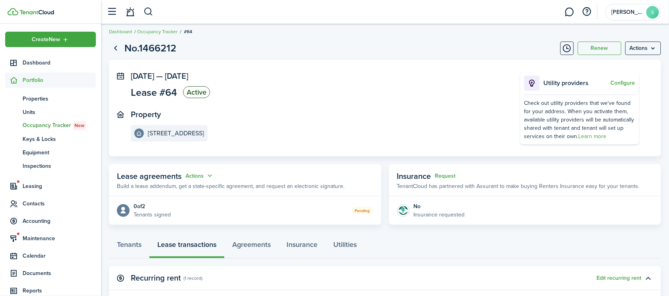
scroll to position [2, 0]
